Goal: Task Accomplishment & Management: Manage account settings

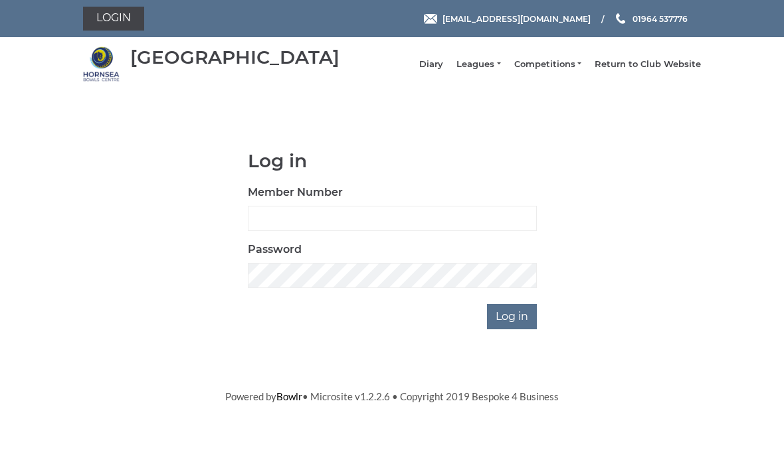
scroll to position [116, 0]
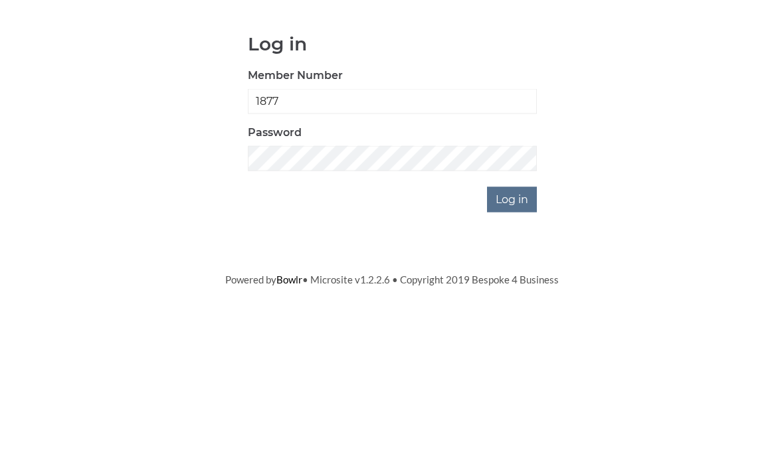
type input "1877"
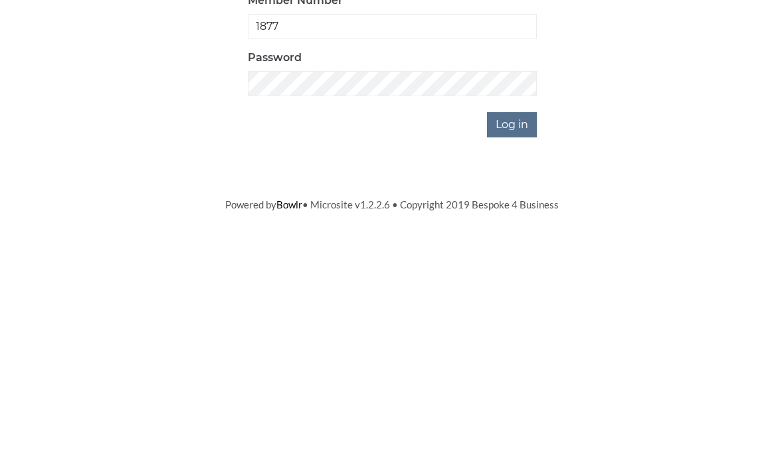
click at [527, 304] on input "Log in" at bounding box center [512, 316] width 50 height 25
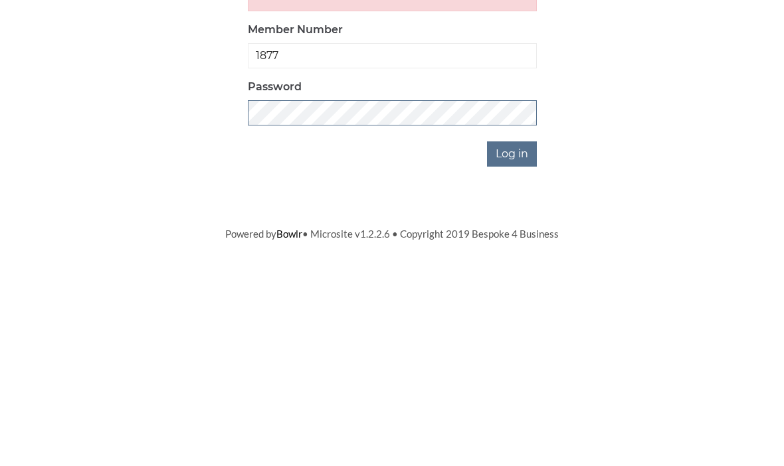
click at [513, 348] on input "Log in" at bounding box center [512, 360] width 50 height 25
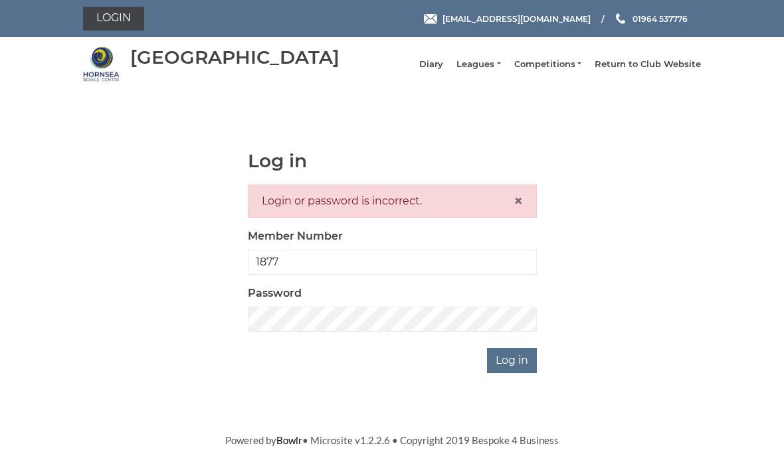
click at [51, 448] on html "Login hornseaindoorbowls@gmail.com 01964 537776 Hornsea Bowls Centre Diary" at bounding box center [392, 224] width 784 height 448
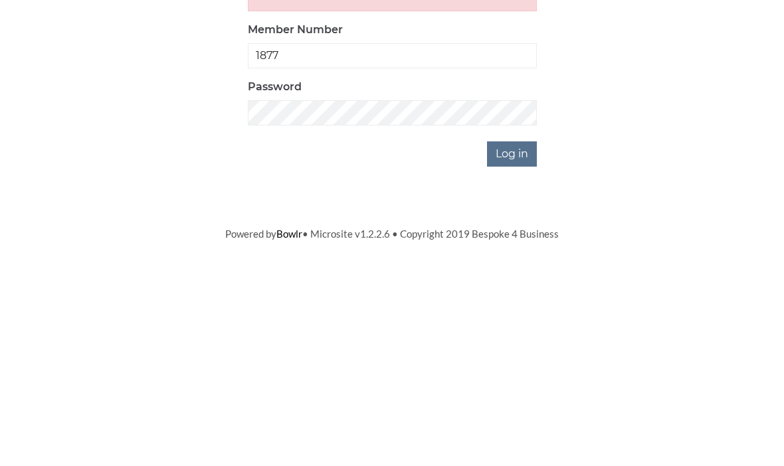
click at [527, 348] on input "Log in" at bounding box center [512, 360] width 50 height 25
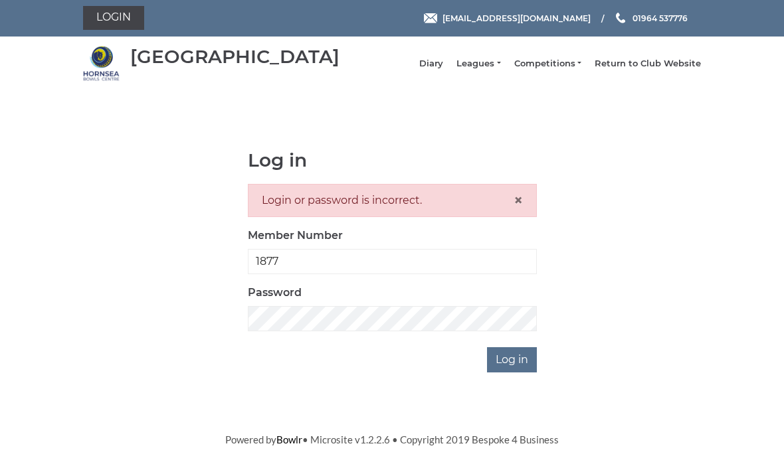
click at [521, 209] on span "×" at bounding box center [518, 200] width 9 height 19
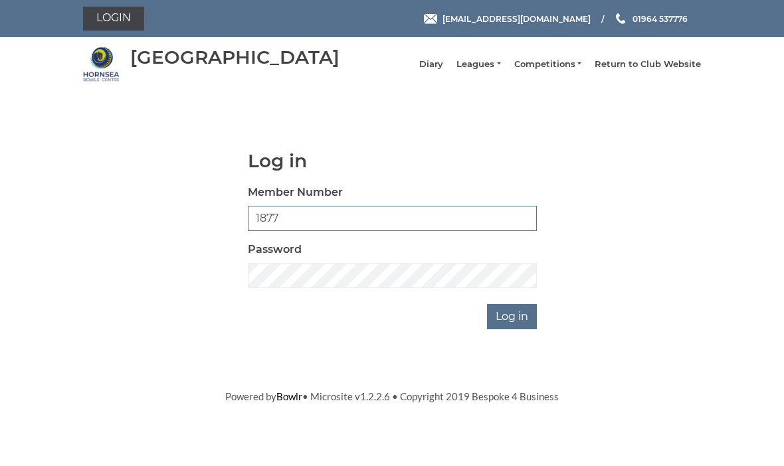
click at [310, 226] on input "1877" at bounding box center [392, 218] width 289 height 25
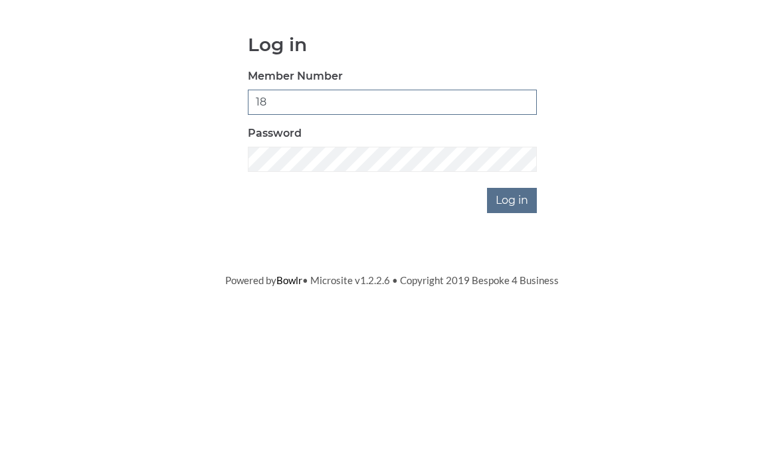
type input "1"
type input "0877"
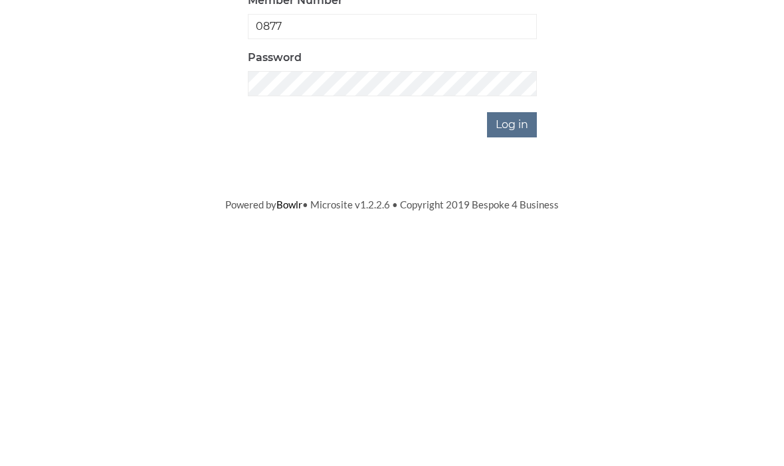
click at [526, 304] on input "Log in" at bounding box center [512, 316] width 50 height 25
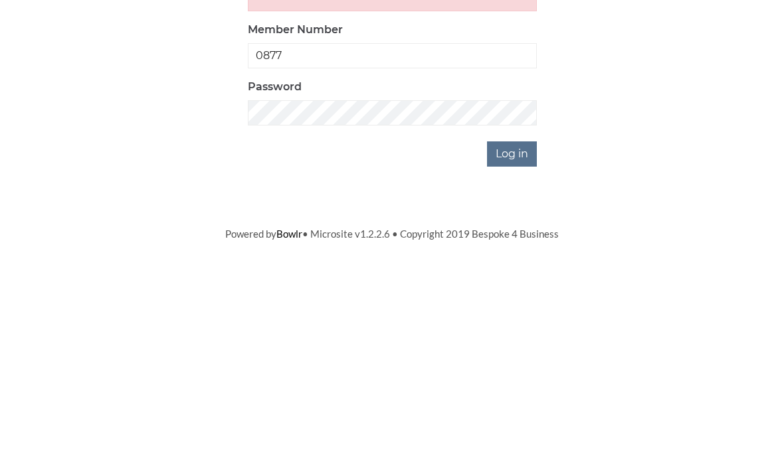
click at [525, 348] on input "Log in" at bounding box center [512, 360] width 50 height 25
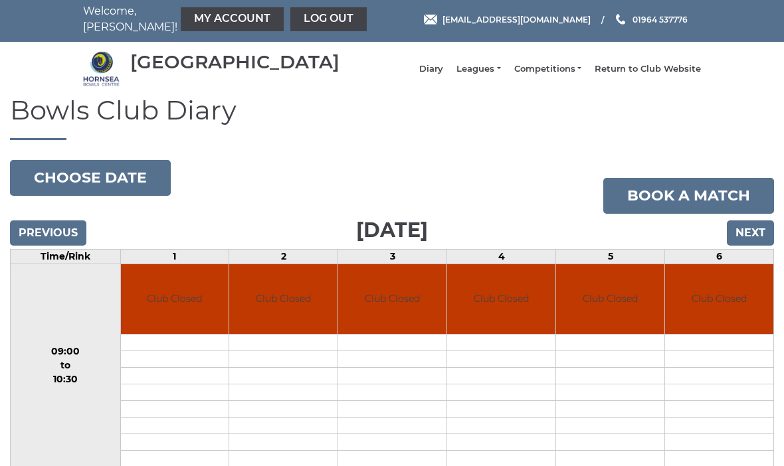
scroll to position [3, 0]
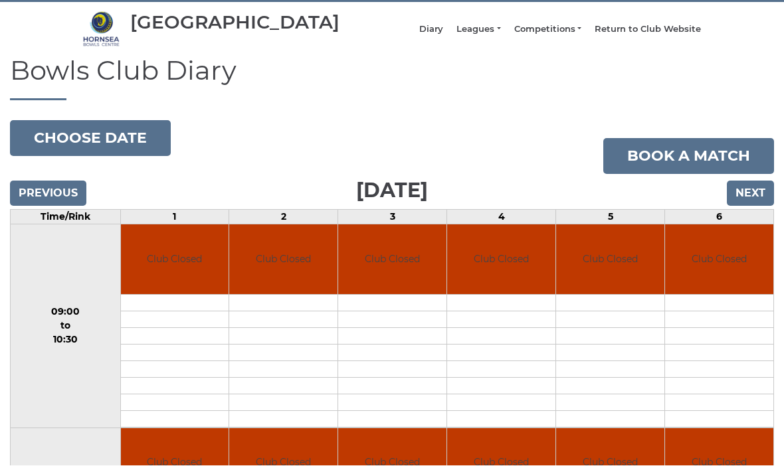
click at [142, 144] on button "Choose date" at bounding box center [90, 139] width 161 height 36
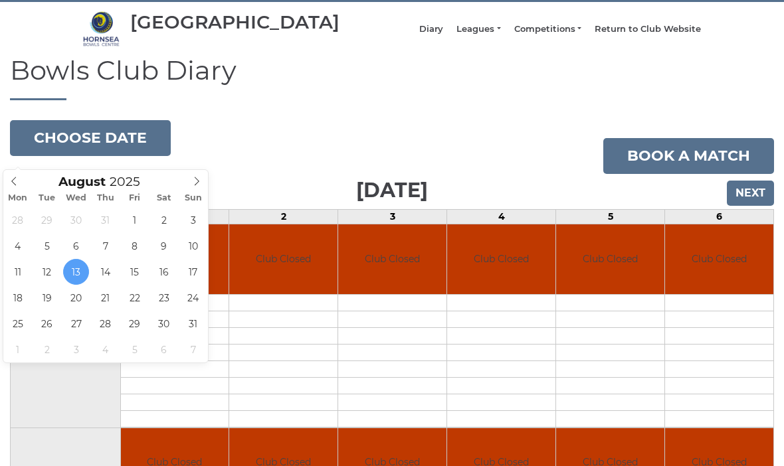
type input "[DATE]"
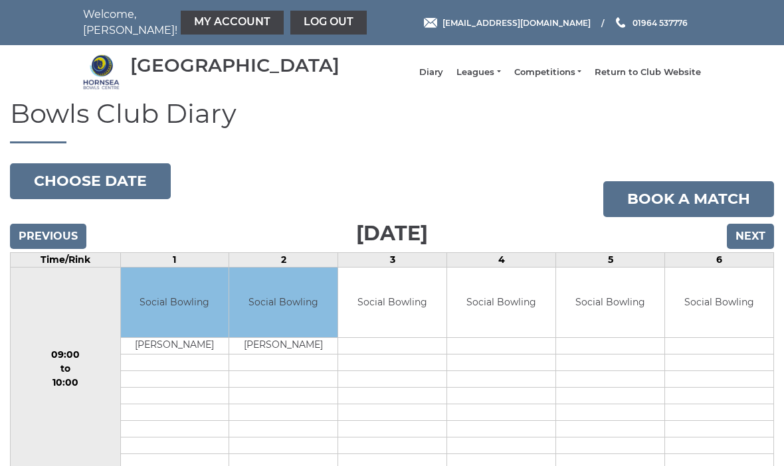
click at [361, 338] on td "Social Bowling" at bounding box center [392, 303] width 108 height 70
click at [225, 21] on link "My Account" at bounding box center [232, 23] width 103 height 24
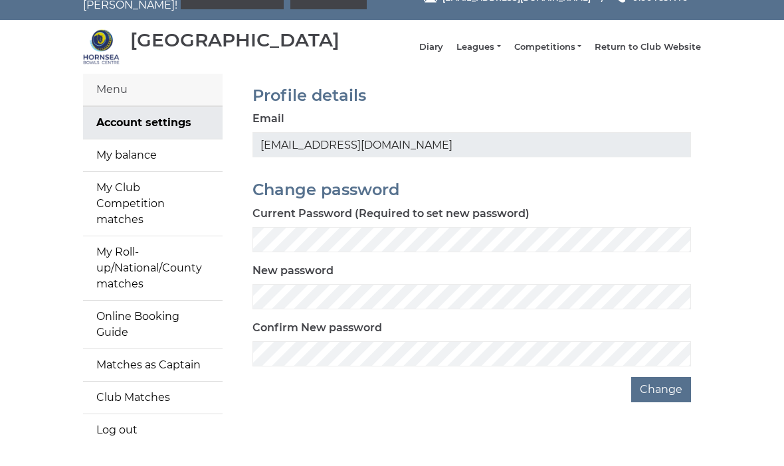
scroll to position [27, 0]
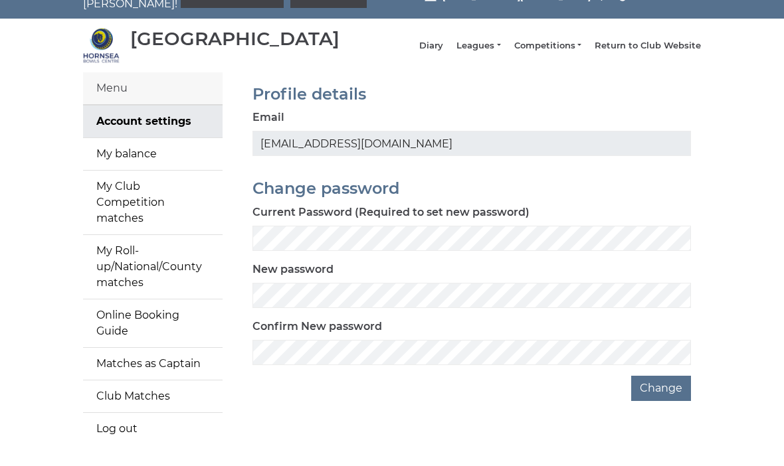
click at [161, 165] on link "My balance" at bounding box center [153, 154] width 140 height 32
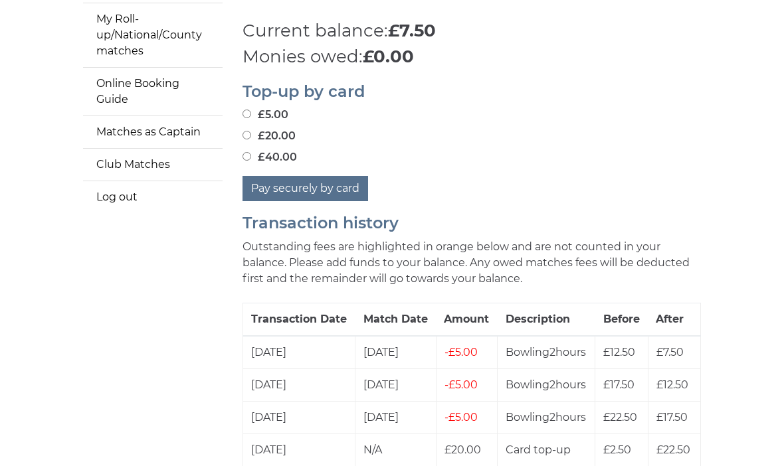
scroll to position [258, 0]
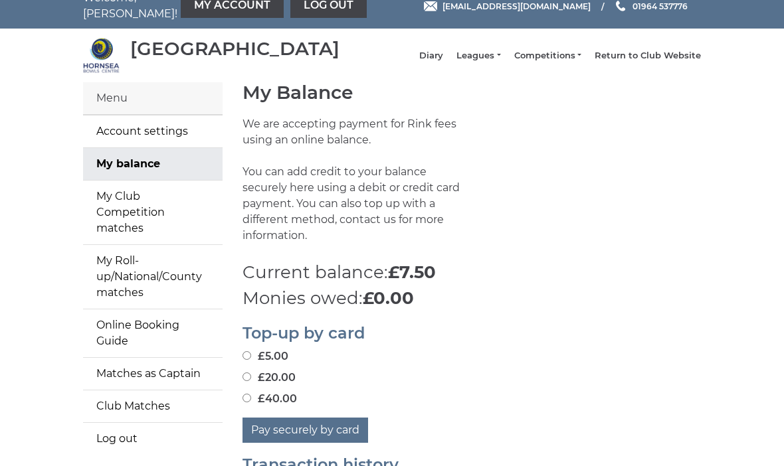
scroll to position [0, 0]
